Goal: Task Accomplishment & Management: Manage account settings

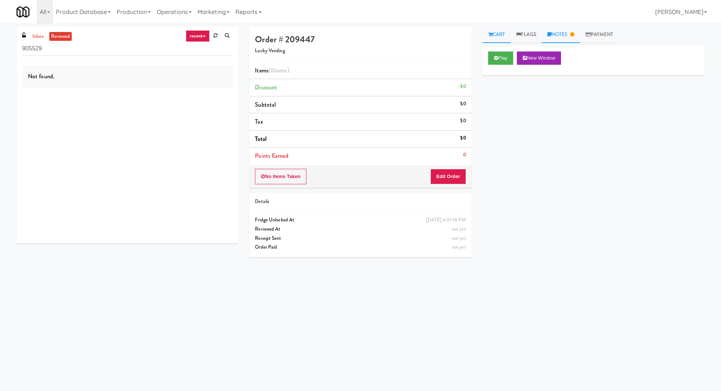
click at [568, 31] on link "Notes" at bounding box center [561, 34] width 38 height 17
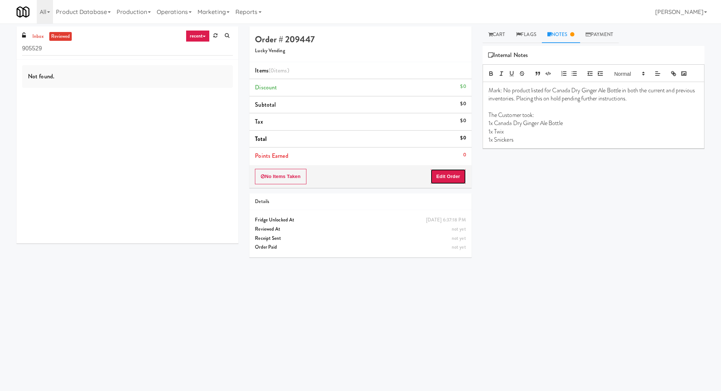
click at [450, 172] on button "Edit Order" at bounding box center [448, 176] width 36 height 15
click at [500, 35] on link "Cart" at bounding box center [497, 34] width 28 height 17
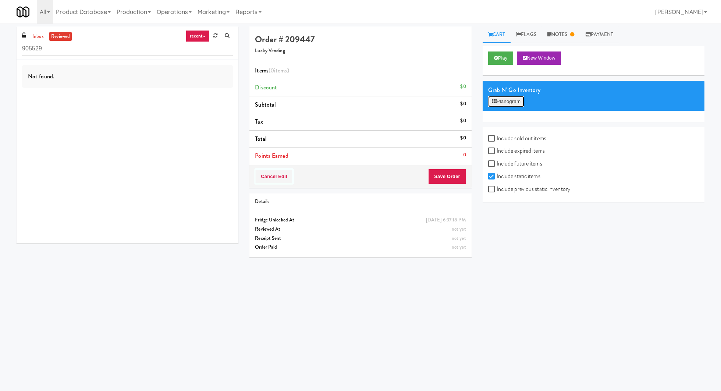
click at [501, 99] on button "Planogram" at bounding box center [506, 101] width 36 height 11
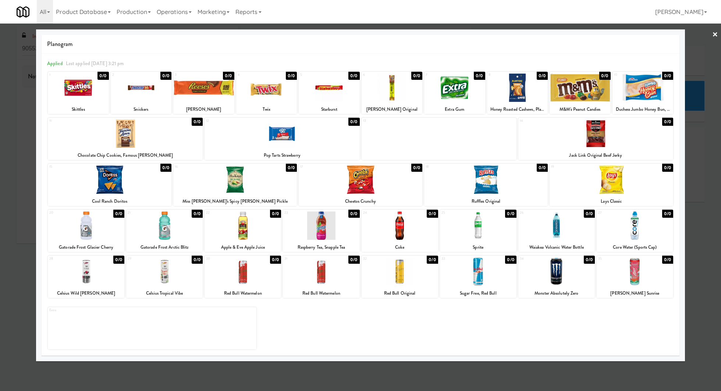
click at [717, 34] on link "×" at bounding box center [715, 35] width 6 height 23
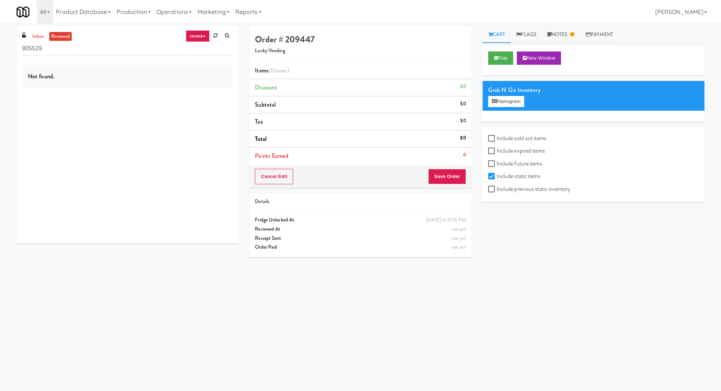
click at [500, 37] on link "Cart" at bounding box center [497, 34] width 28 height 17
click at [557, 34] on link "Notes" at bounding box center [561, 34] width 38 height 17
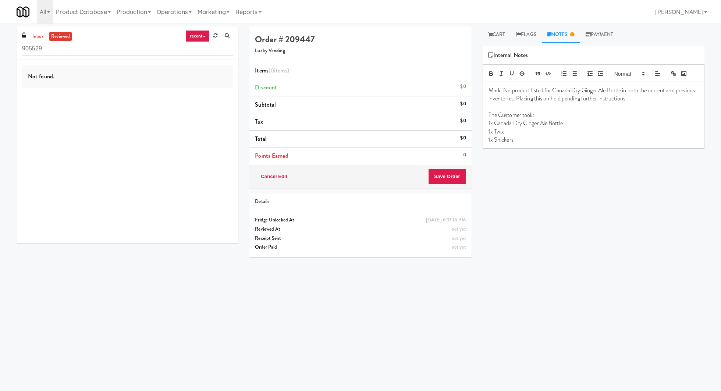
click at [511, 125] on p "1x Canada Dry Ginger Ale Bottle" at bounding box center [594, 123] width 210 height 8
click at [514, 141] on p "1x Snickers" at bounding box center [594, 140] width 210 height 8
drag, startPoint x: 517, startPoint y: 141, endPoint x: 487, endPoint y: 123, distance: 34.6
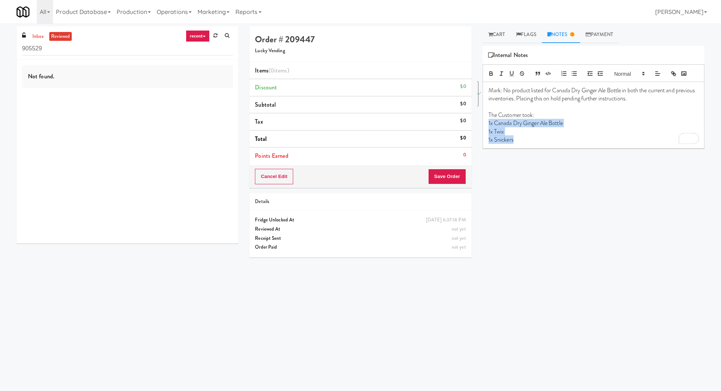
click at [487, 123] on div "Mark: No product listed for Canada Dry Ginger Ale Bottle in both the current an…" at bounding box center [593, 115] width 221 height 67
copy div "1x Canada Dry Ginger Ale Bottle 1x Twix 1x Snickers"
click at [506, 30] on link "Cart" at bounding box center [497, 34] width 28 height 17
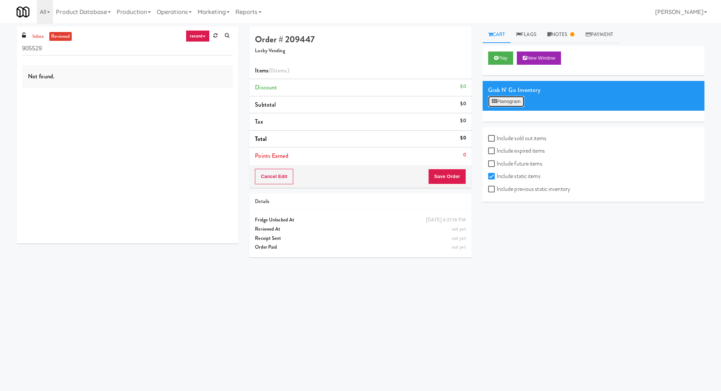
click at [508, 100] on button "Planogram" at bounding box center [506, 101] width 36 height 11
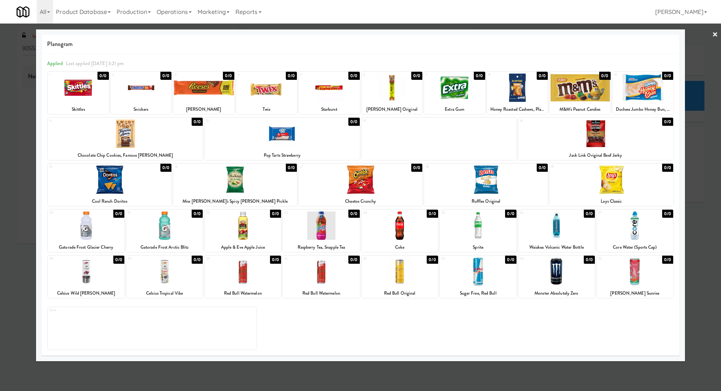
click at [92, 229] on div at bounding box center [86, 226] width 77 height 28
click at [176, 232] on div at bounding box center [164, 226] width 77 height 28
click at [239, 229] on div at bounding box center [243, 226] width 77 height 28
click at [329, 231] on div at bounding box center [321, 226] width 77 height 28
click at [419, 233] on div at bounding box center [400, 226] width 77 height 28
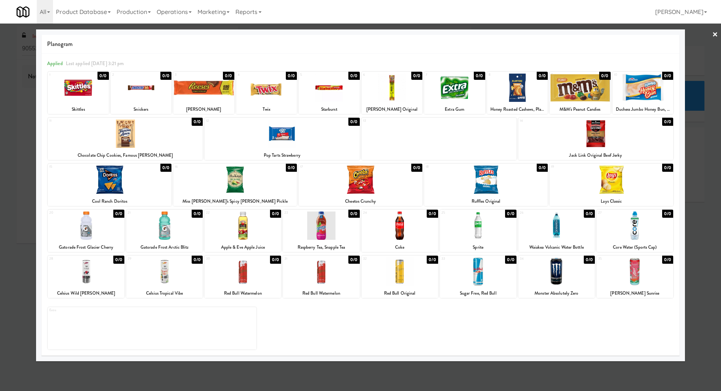
click at [486, 228] on div at bounding box center [478, 226] width 77 height 28
click at [532, 234] on div at bounding box center [556, 226] width 77 height 28
click at [637, 240] on div "27 0/0 Core Water (Sports Cap)" at bounding box center [635, 231] width 77 height 42
click at [713, 33] on link "×" at bounding box center [715, 35] width 6 height 23
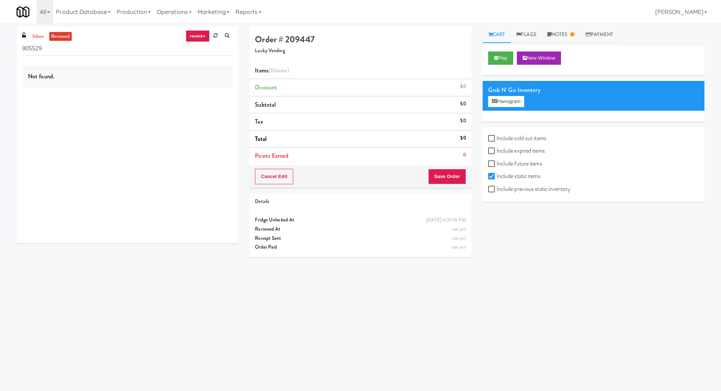
click at [500, 34] on link "Cart" at bounding box center [497, 34] width 28 height 17
click at [527, 38] on link "Flags" at bounding box center [526, 34] width 31 height 17
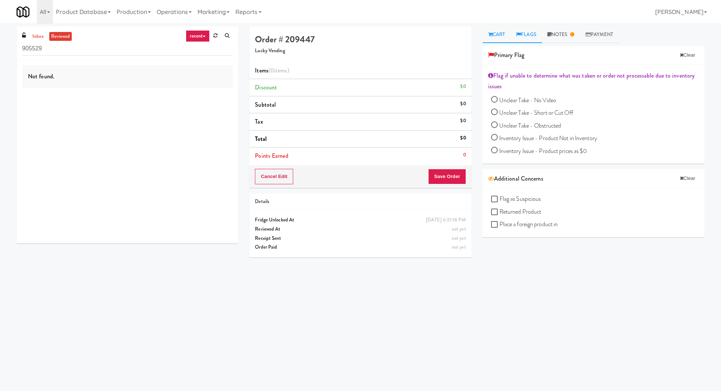
click at [503, 34] on link "Cart" at bounding box center [497, 34] width 28 height 17
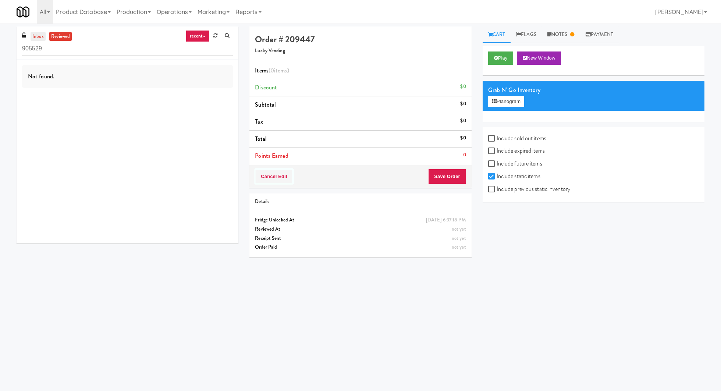
click at [36, 34] on link "inbox" at bounding box center [38, 36] width 15 height 9
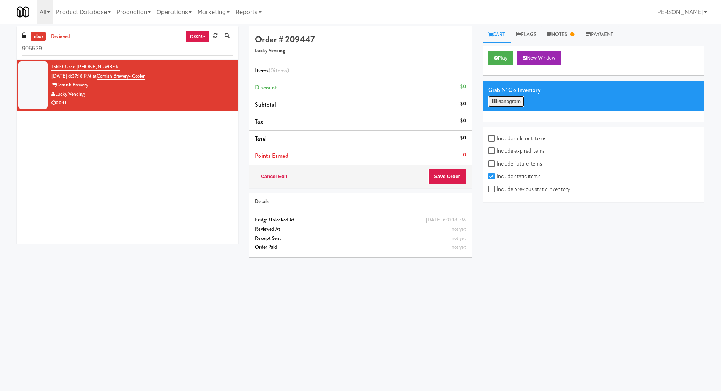
click at [500, 105] on button "Planogram" at bounding box center [506, 101] width 36 height 11
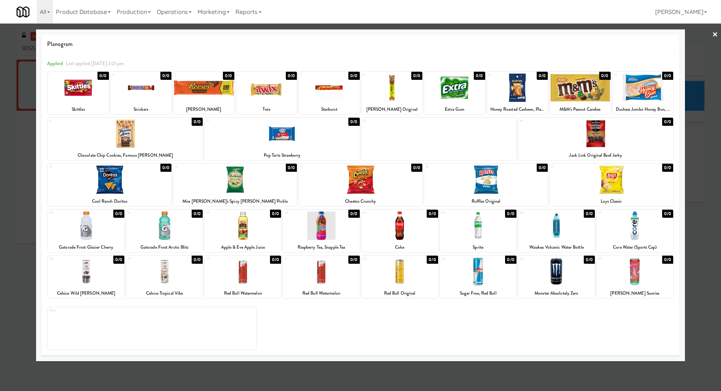
click at [103, 212] on div at bounding box center [86, 226] width 77 height 28
click at [715, 36] on link "×" at bounding box center [715, 35] width 6 height 23
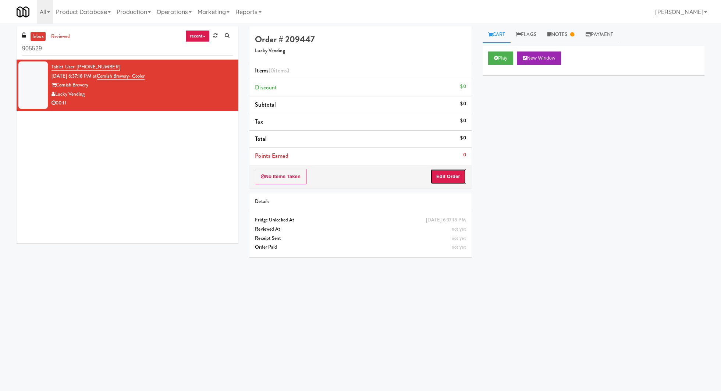
click at [445, 172] on button "Edit Order" at bounding box center [448, 176] width 36 height 15
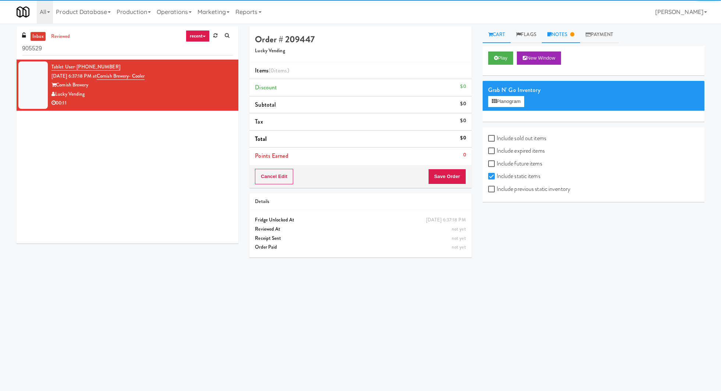
click at [563, 38] on link "Notes" at bounding box center [561, 34] width 38 height 17
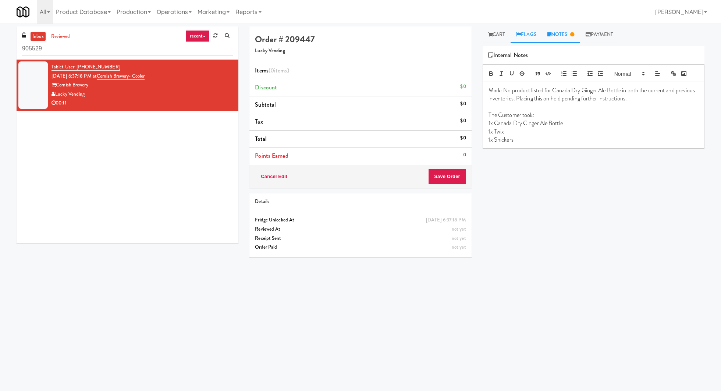
click at [535, 35] on link "Flags" at bounding box center [526, 34] width 31 height 17
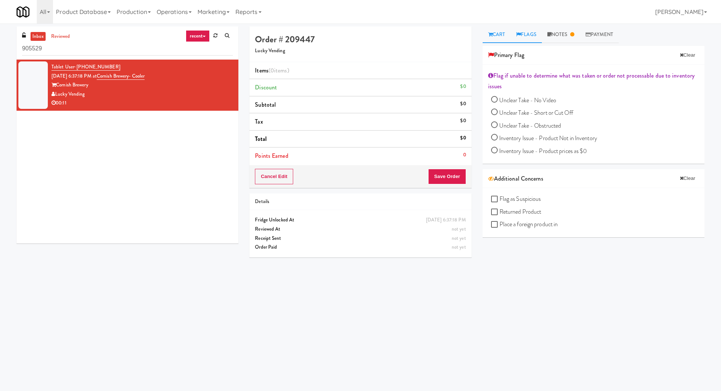
click at [500, 38] on link "Cart" at bounding box center [497, 34] width 28 height 17
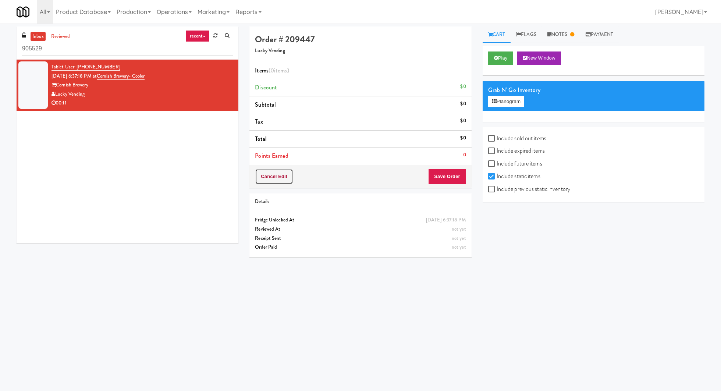
click at [279, 178] on button "Cancel Edit" at bounding box center [274, 176] width 38 height 15
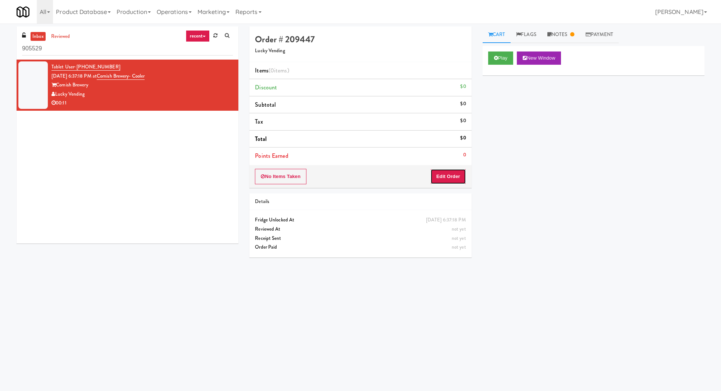
click at [440, 176] on button "Edit Order" at bounding box center [448, 176] width 36 height 15
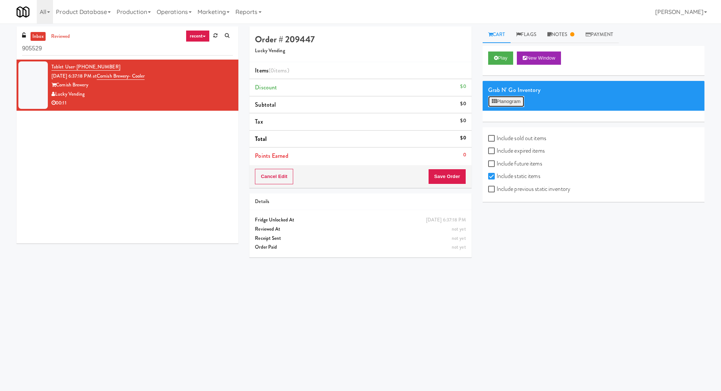
click at [516, 101] on button "Planogram" at bounding box center [506, 101] width 36 height 11
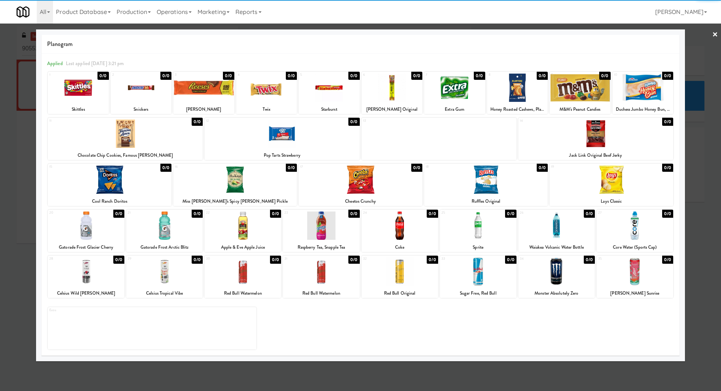
click at [356, 177] on div at bounding box center [361, 180] width 124 height 28
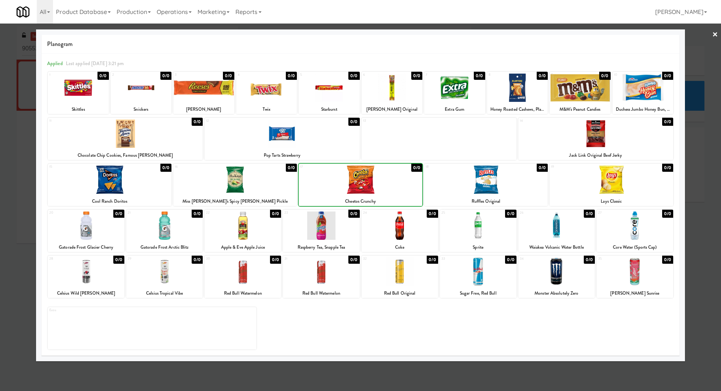
click at [356, 177] on div at bounding box center [361, 180] width 124 height 28
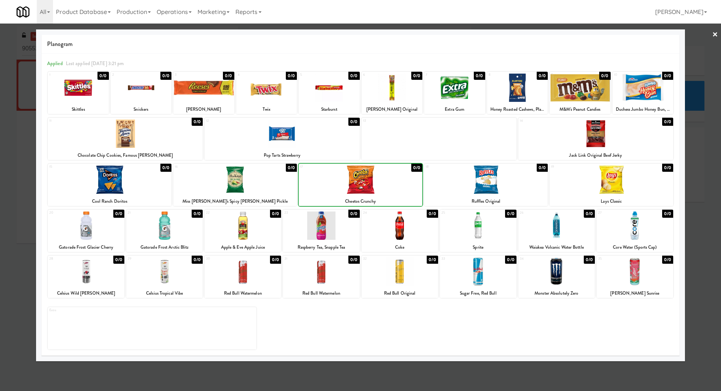
click at [356, 177] on div at bounding box center [361, 180] width 124 height 28
click at [713, 33] on link "×" at bounding box center [715, 35] width 6 height 23
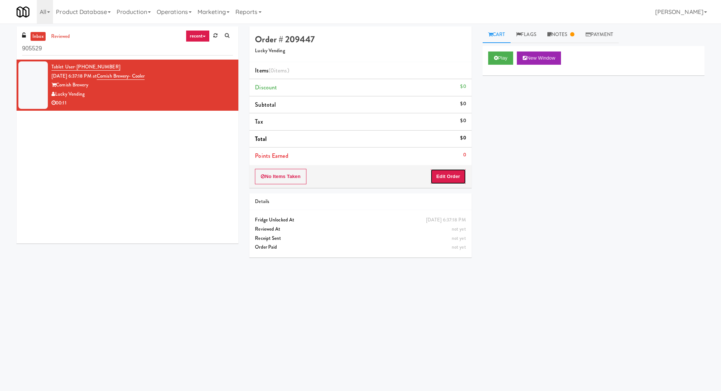
click at [450, 177] on button "Edit Order" at bounding box center [448, 176] width 36 height 15
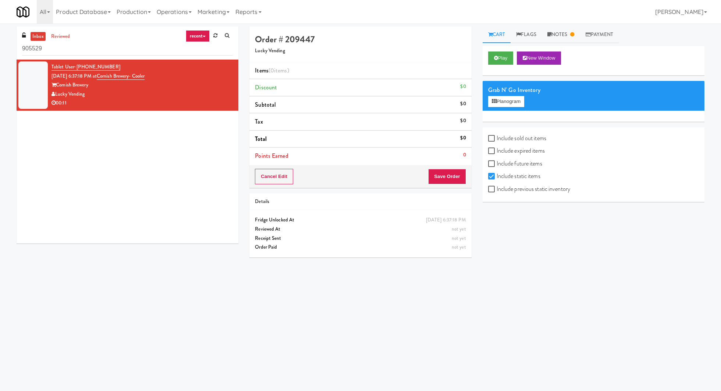
click at [500, 40] on link "Cart" at bounding box center [497, 34] width 28 height 17
click at [516, 161] on label "Include future items" at bounding box center [515, 163] width 54 height 11
click at [497, 161] on input "Include future items" at bounding box center [492, 164] width 8 height 6
checkbox input "true"
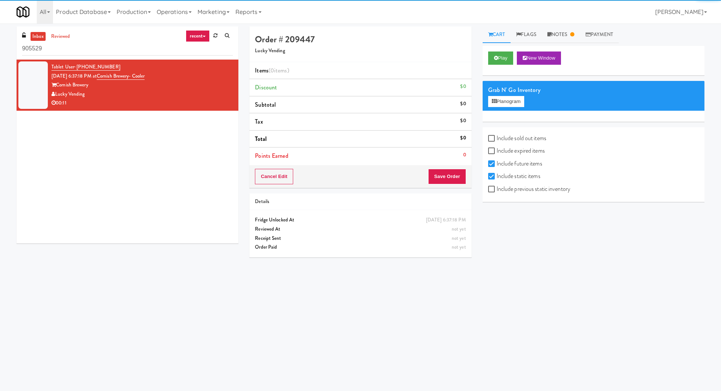
click at [513, 191] on label "Include previous static inventory" at bounding box center [529, 189] width 82 height 11
click at [497, 191] on input "Include previous static inventory" at bounding box center [492, 190] width 8 height 6
checkbox input "true"
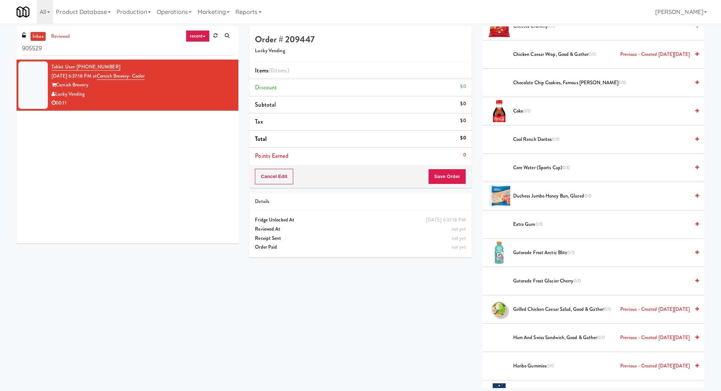
scroll to position [228, 0]
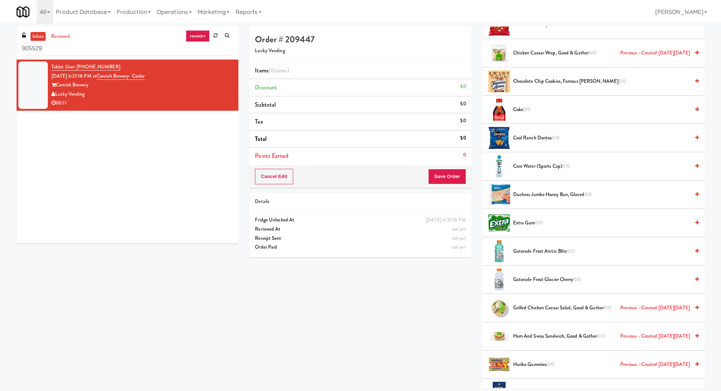
click at [531, 106] on span "0/0" at bounding box center [526, 109] width 7 height 7
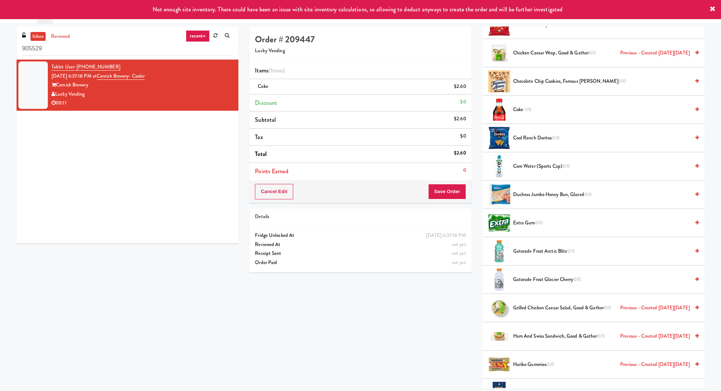
click at [535, 164] on span "Core Water (Sports Cap) 0/0" at bounding box center [601, 166] width 177 height 9
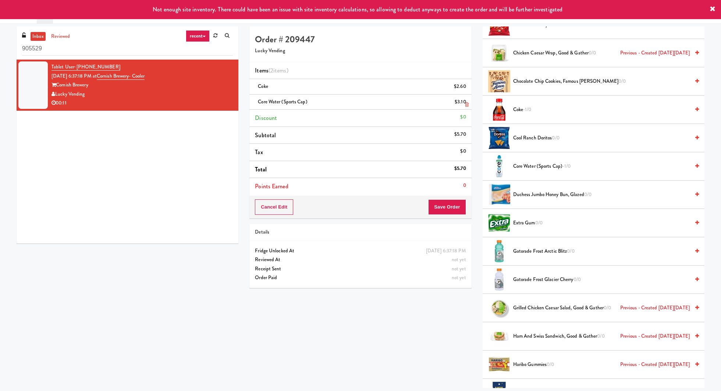
click at [467, 105] on icon at bounding box center [467, 104] width 4 height 5
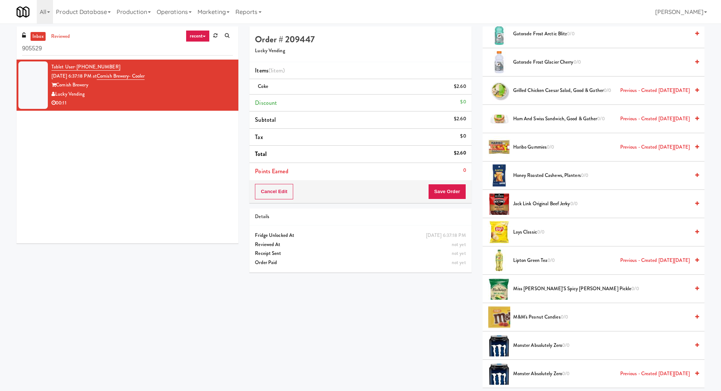
scroll to position [976, 0]
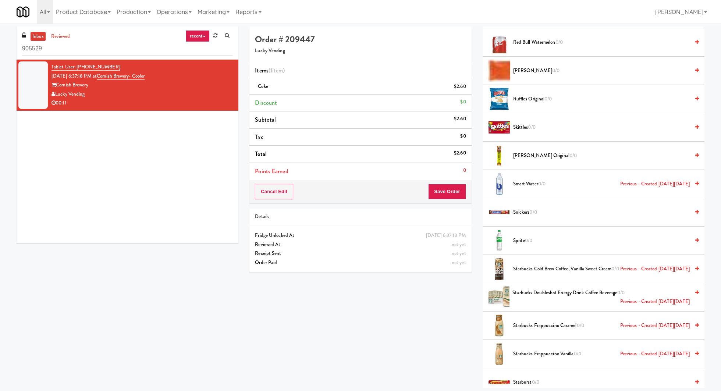
click at [524, 208] on span "Snickers 0/0" at bounding box center [601, 212] width 177 height 9
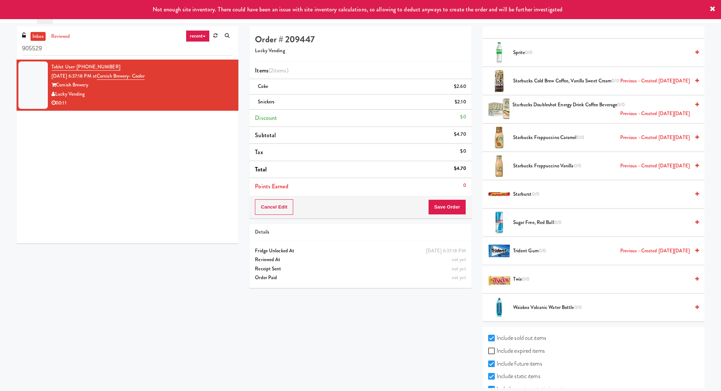
scroll to position [1177, 0]
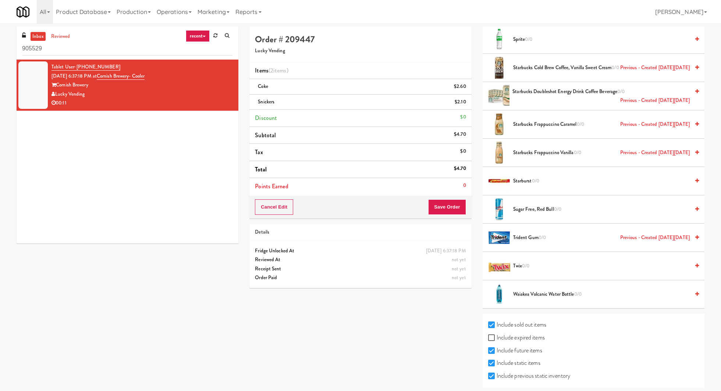
click at [532, 262] on span "Twix 0/0" at bounding box center [601, 266] width 177 height 9
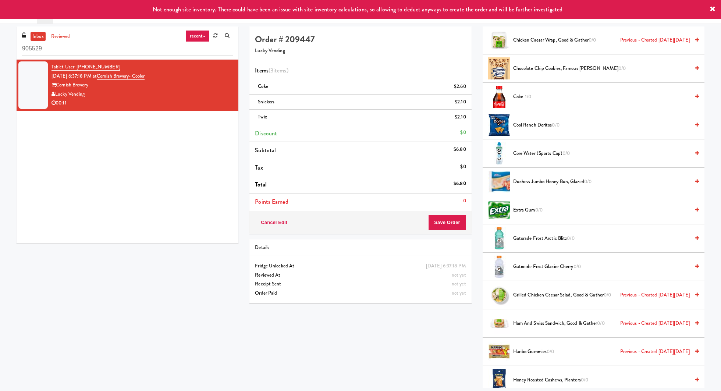
scroll to position [0, 0]
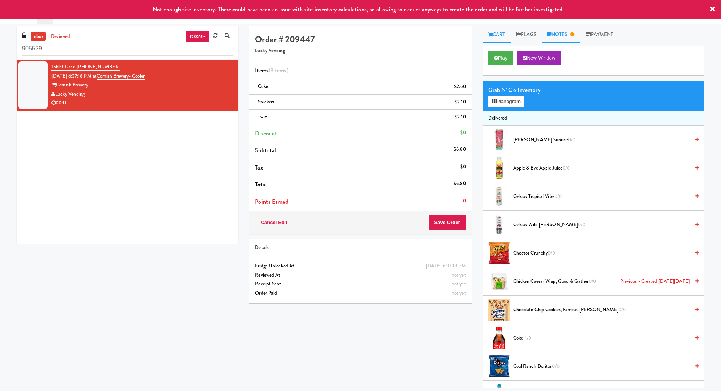
click at [559, 38] on link "Notes" at bounding box center [561, 34] width 38 height 17
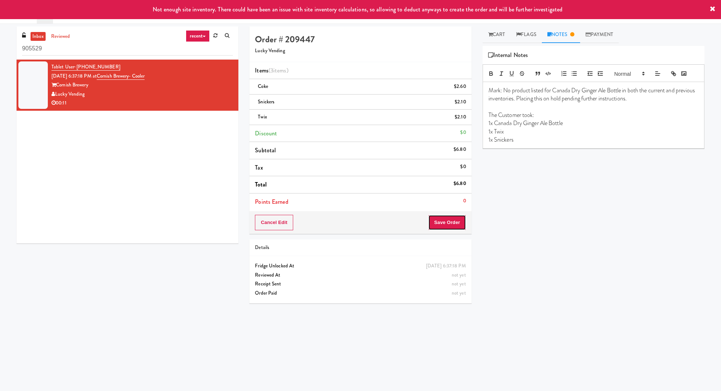
click at [461, 216] on button "Save Order" at bounding box center [447, 222] width 38 height 15
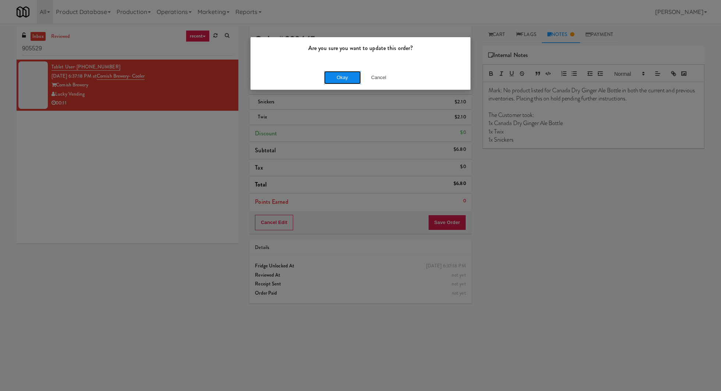
click at [345, 79] on button "Okay" at bounding box center [342, 77] width 37 height 13
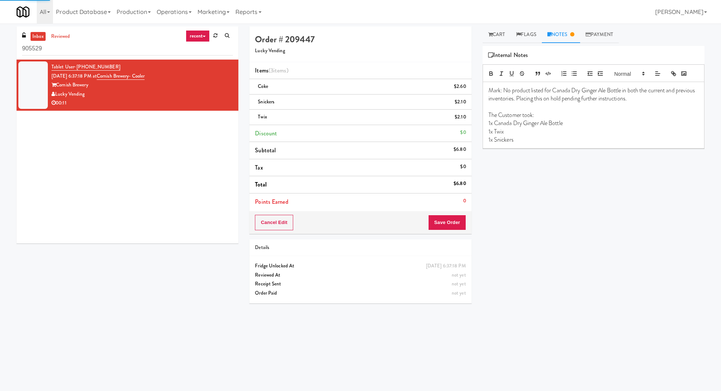
click at [513, 140] on p "1x Snickers" at bounding box center [594, 140] width 210 height 8
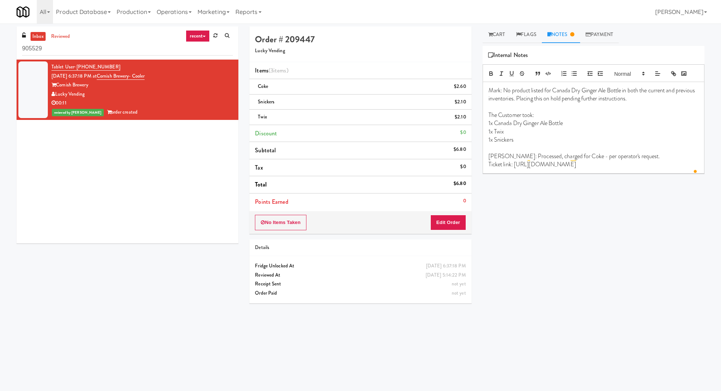
click at [645, 156] on p "Mary: Processed, charged for Coke - per operator's request." at bounding box center [594, 156] width 210 height 8
click at [584, 237] on div "Play New Window Primary Flag Clear Flag if unable to determine what was taken o…" at bounding box center [594, 184] width 222 height 276
